Goal: Information Seeking & Learning: Learn about a topic

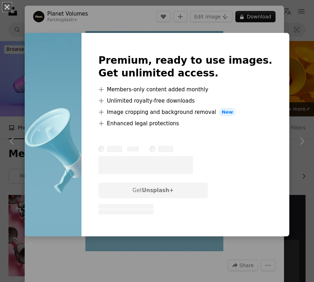
scroll to position [1767, 0]
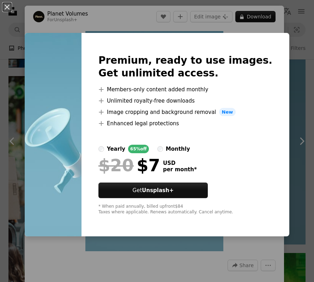
click at [301, 78] on div "An X shape Premium, ready to use images. Get unlimited access. A plus sign Memb…" at bounding box center [157, 141] width 314 height 282
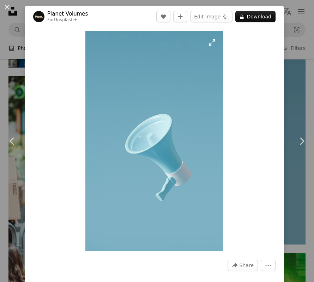
click at [216, 44] on img "Zoom in on this image" at bounding box center [154, 141] width 138 height 220
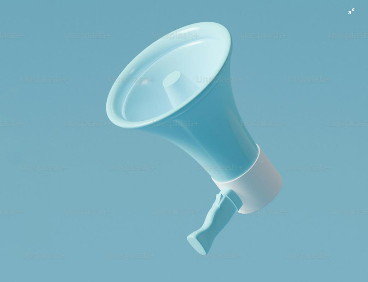
scroll to position [197, 0]
click at [314, 12] on img "Zoom out on this image" at bounding box center [184, 95] width 368 height 586
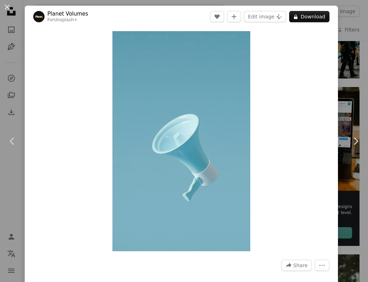
click at [314, 37] on div "An X shape Chevron left Chevron right Planet Volumes For Unsplash+ A heart A pl…" at bounding box center [184, 141] width 368 height 282
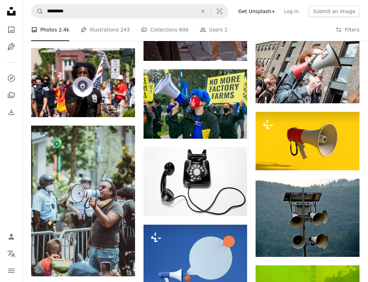
scroll to position [1359, 0]
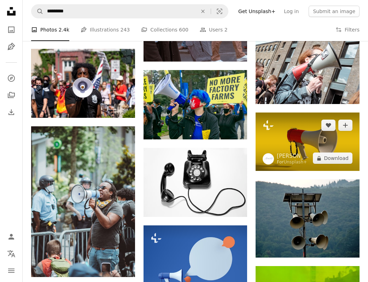
click at [298, 141] on img at bounding box center [307, 141] width 104 height 58
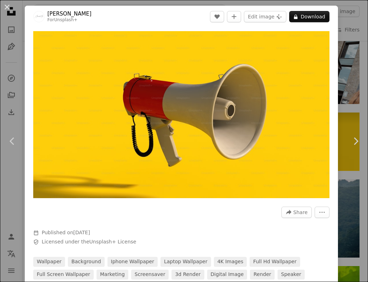
click at [314, 30] on div "An X shape Chevron left Chevron right Alexander Mils For Unsplash+ A heart A pl…" at bounding box center [184, 141] width 368 height 282
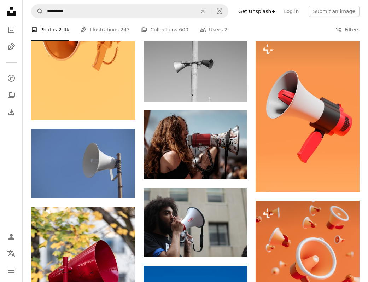
scroll to position [382, 0]
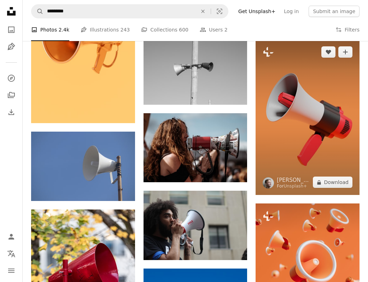
click at [288, 100] on img at bounding box center [307, 116] width 104 height 155
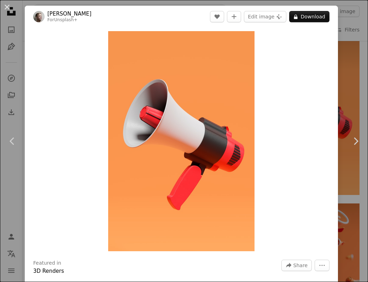
click at [314, 65] on div "An X shape Chevron left Chevron right [PERSON_NAME] For Unsplash+ A heart A plu…" at bounding box center [184, 141] width 368 height 282
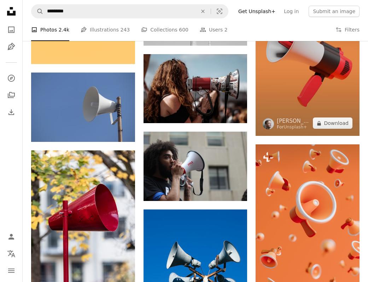
scroll to position [441, 0]
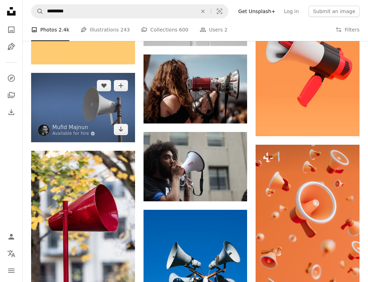
click at [101, 106] on img at bounding box center [83, 107] width 104 height 69
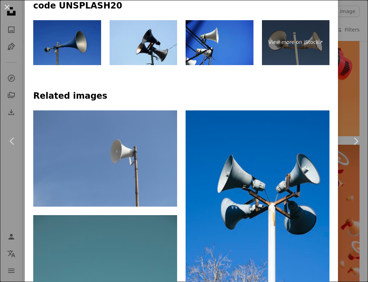
scroll to position [378, 0]
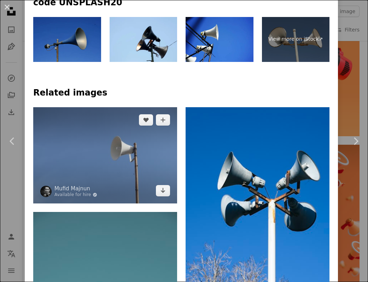
click at [122, 146] on img at bounding box center [105, 155] width 144 height 96
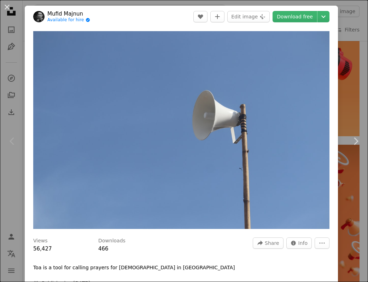
click at [158, 21] on header "Mufid Majnun Available for hire A checkmark inside of a circle A heart A plus s…" at bounding box center [181, 17] width 313 height 22
click at [314, 20] on div "An X shape Chevron left Chevron right Mufid Majnun Available for hire A checkma…" at bounding box center [184, 141] width 368 height 282
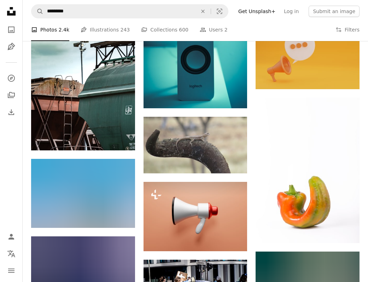
scroll to position [2537, 0]
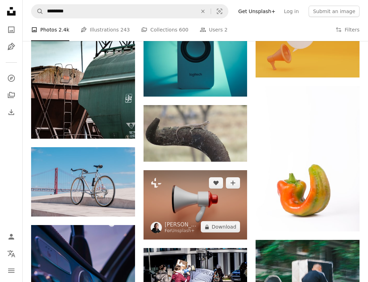
click at [198, 199] on img at bounding box center [195, 204] width 104 height 69
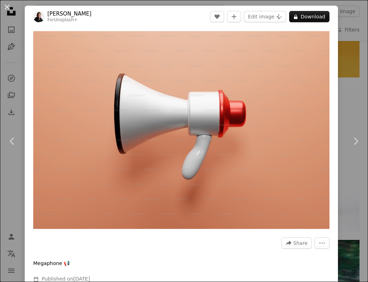
click at [246, 243] on div "A forward-right arrow Share More Actions" at bounding box center [181, 242] width 296 height 11
click at [314, 26] on div "An X shape Chevron left Chevron right [PERSON_NAME] For Unsplash+ A heart A plu…" at bounding box center [184, 141] width 368 height 282
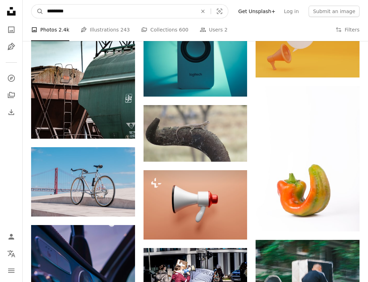
click at [112, 8] on input "*********" at bounding box center [119, 11] width 152 height 13
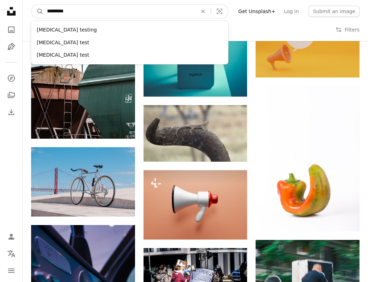
type input "**********"
click button "A magnifying glass" at bounding box center [37, 11] width 12 height 13
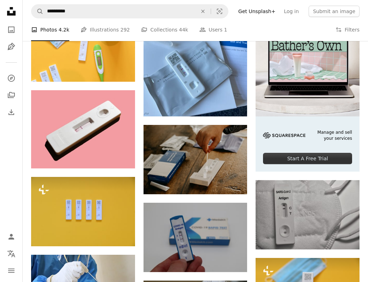
scroll to position [164, 0]
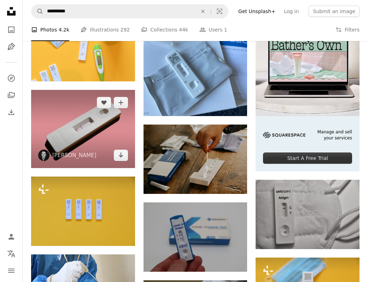
click at [92, 128] on img at bounding box center [83, 129] width 104 height 78
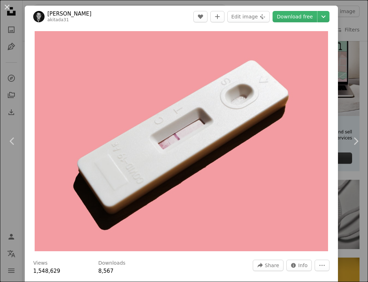
click at [173, 15] on header "[PERSON_NAME] akitada31 A heart A plus sign Edit image Plus sign for Unsplash+ …" at bounding box center [181, 17] width 313 height 22
click at [314, 214] on div "An X shape Chevron left Chevron right [PERSON_NAME] akitada31 A heart A plus si…" at bounding box center [184, 141] width 368 height 282
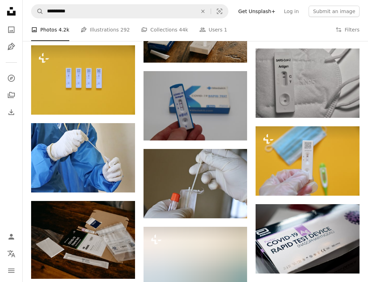
scroll to position [321, 0]
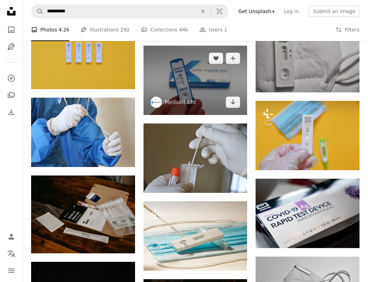
click at [200, 84] on img at bounding box center [195, 80] width 104 height 69
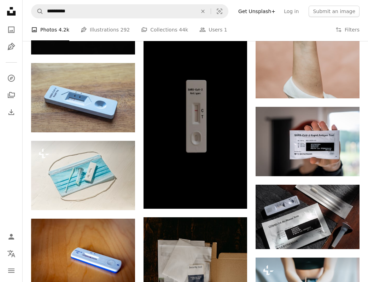
scroll to position [713, 0]
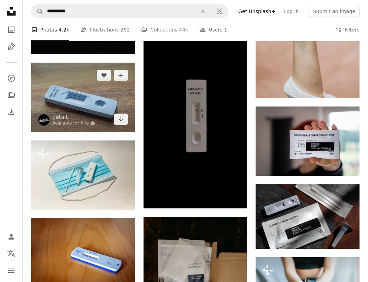
click at [95, 104] on img at bounding box center [83, 97] width 104 height 69
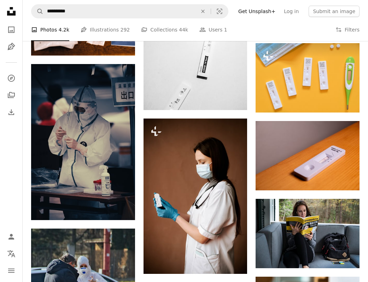
scroll to position [1917, 0]
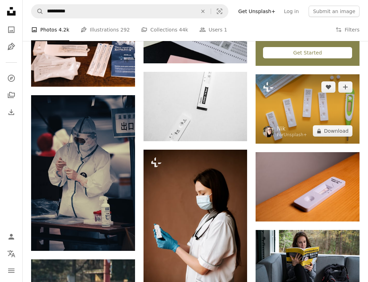
click at [299, 114] on img at bounding box center [307, 108] width 104 height 69
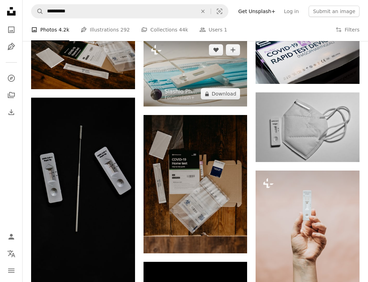
scroll to position [487, 0]
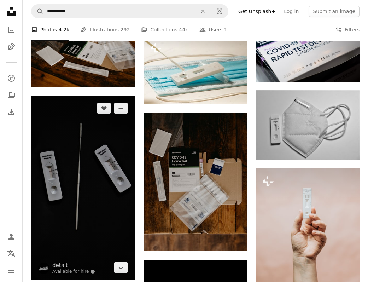
click at [116, 141] on img at bounding box center [83, 187] width 104 height 184
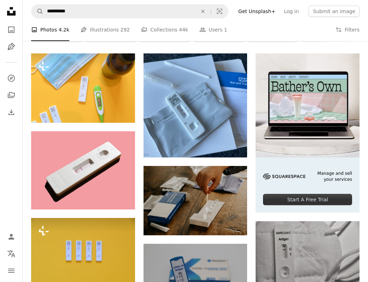
scroll to position [125, 0]
